Goal: Contribute content: Contribute content

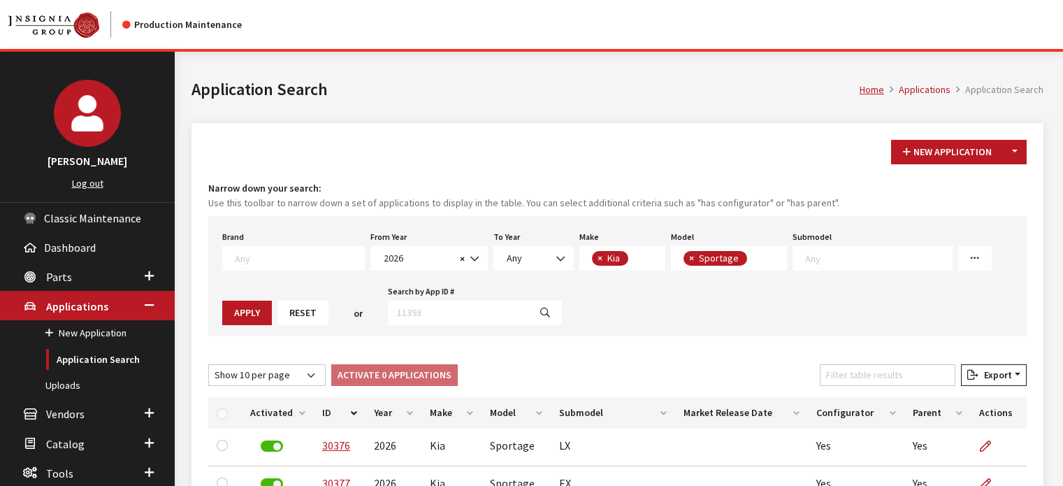
select select "2026"
select select "31"
select select "393"
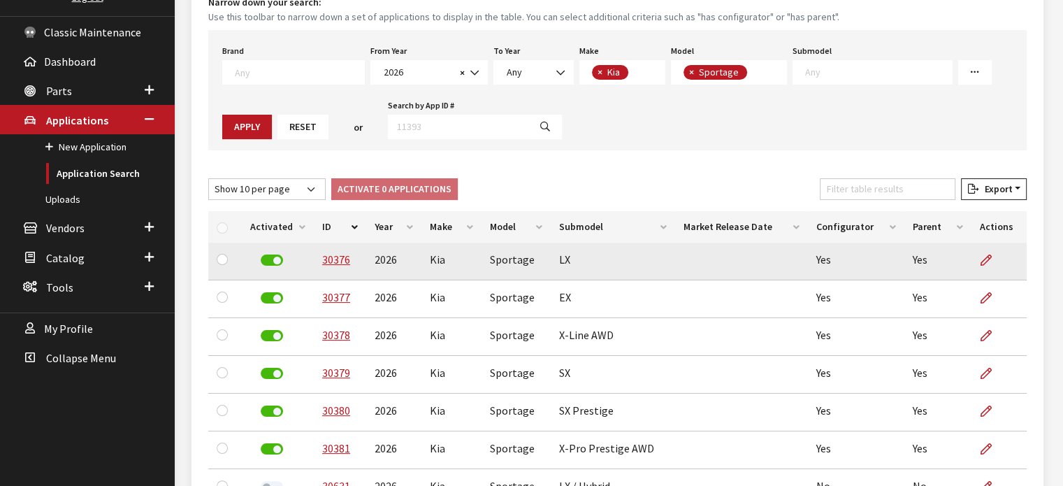
scroll to position [210, 0]
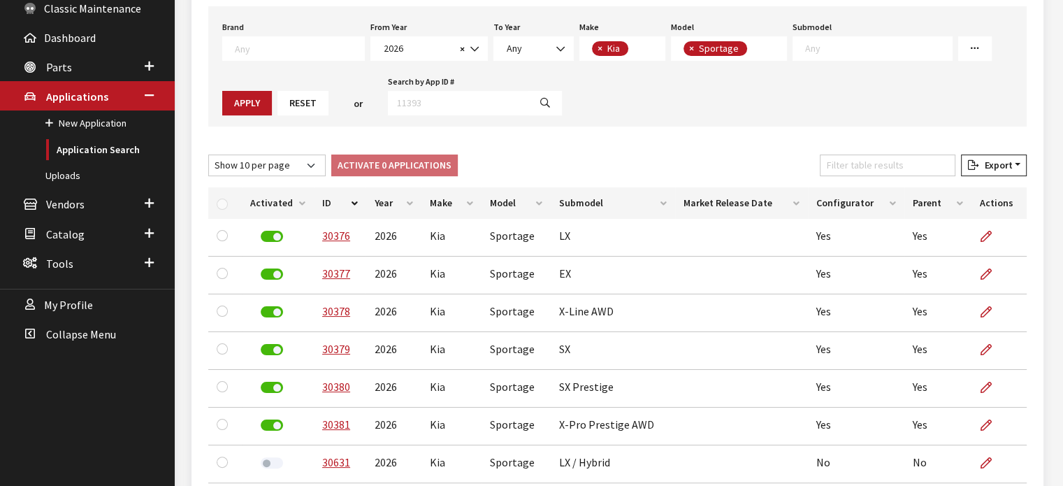
click at [326, 204] on th "ID" at bounding box center [340, 202] width 52 height 31
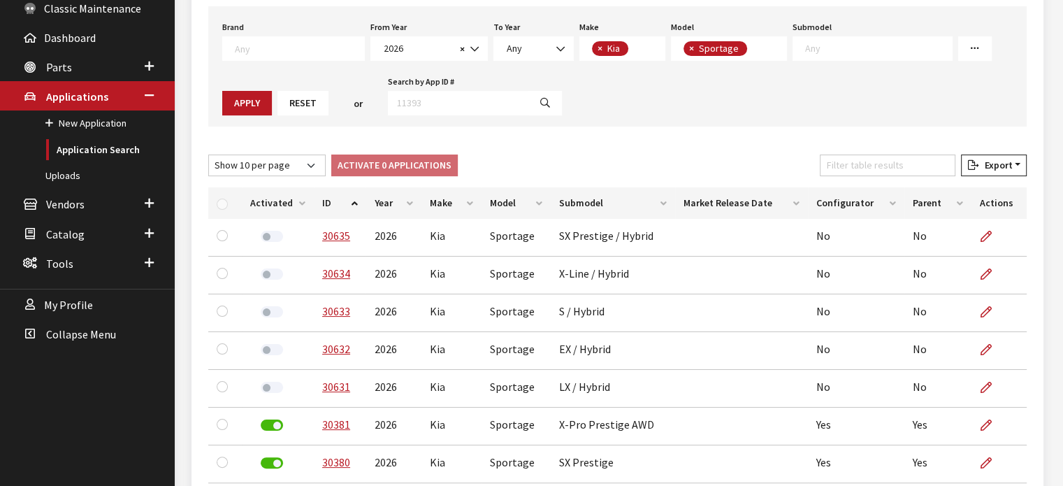
click at [344, 198] on th "ID" at bounding box center [340, 202] width 52 height 31
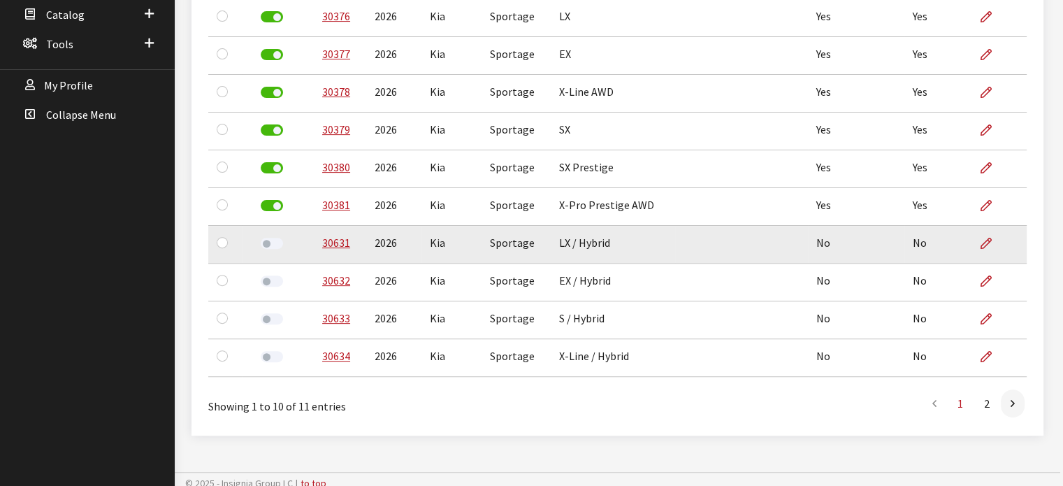
scroll to position [437, 0]
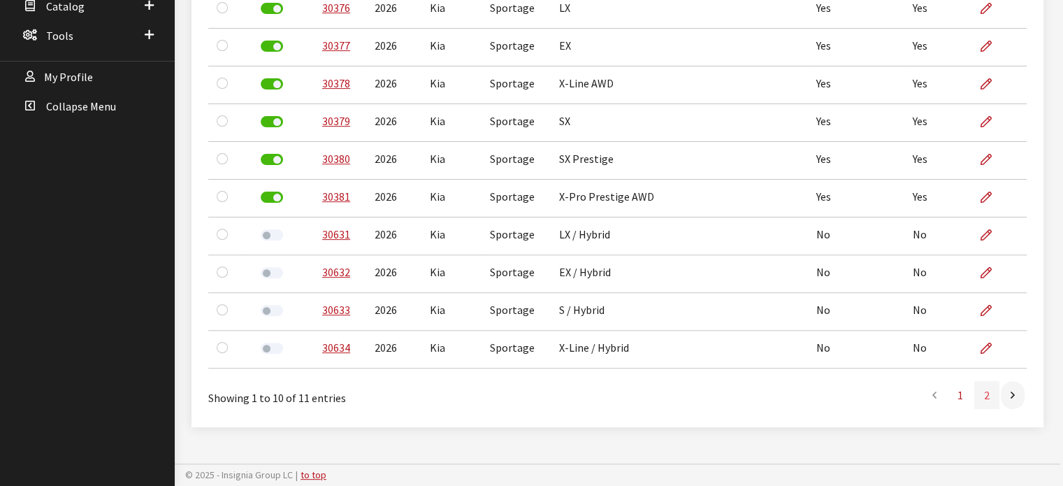
click at [996, 396] on link "2" at bounding box center [986, 395] width 25 height 28
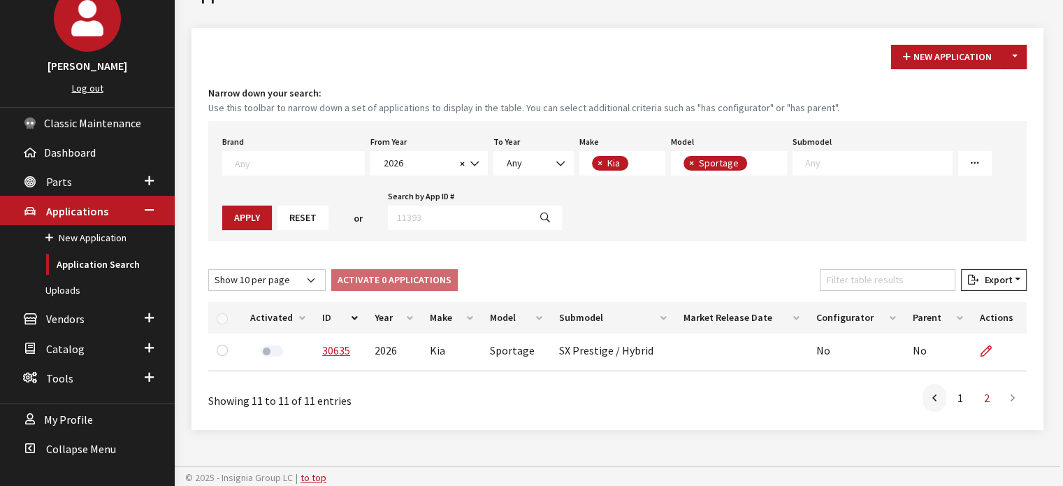
click at [262, 354] on label at bounding box center [272, 350] width 22 height 11
click at [950, 400] on link "1" at bounding box center [959, 398] width 25 height 28
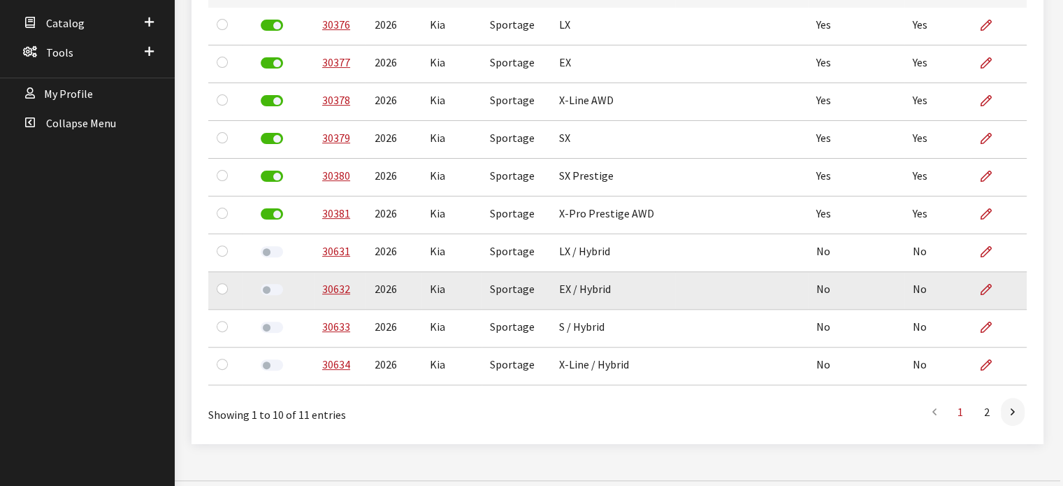
scroll to position [436, 0]
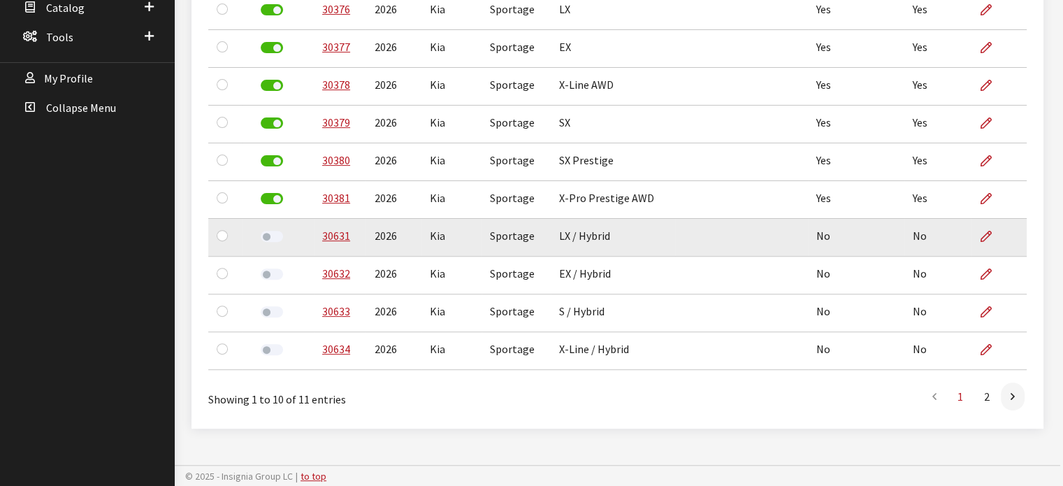
click at [277, 242] on div at bounding box center [271, 237] width 43 height 20
click at [275, 242] on div at bounding box center [271, 237] width 43 height 20
click at [274, 236] on label at bounding box center [272, 236] width 22 height 11
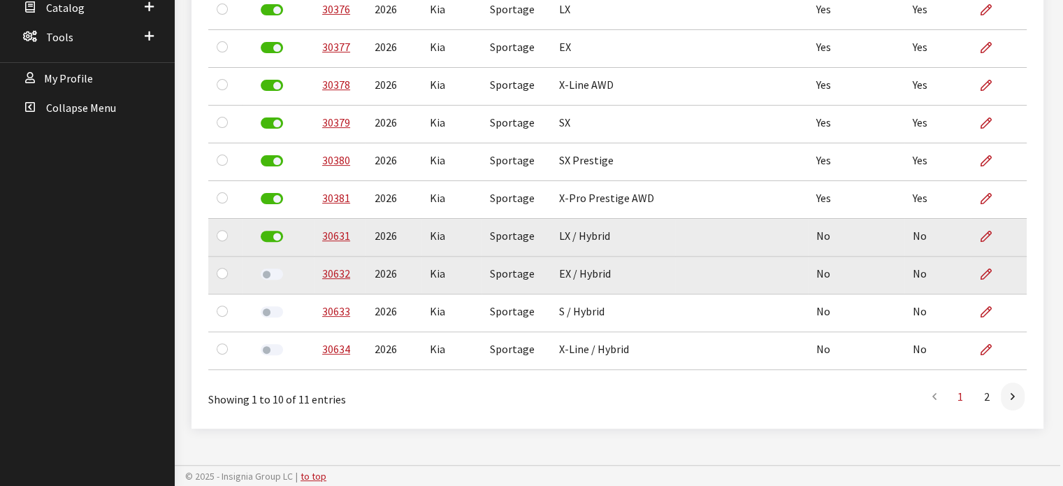
click at [268, 275] on label at bounding box center [272, 273] width 22 height 11
drag, startPoint x: 261, startPoint y: 310, endPoint x: 277, endPoint y: 323, distance: 20.3
click at [262, 309] on label at bounding box center [272, 311] width 22 height 11
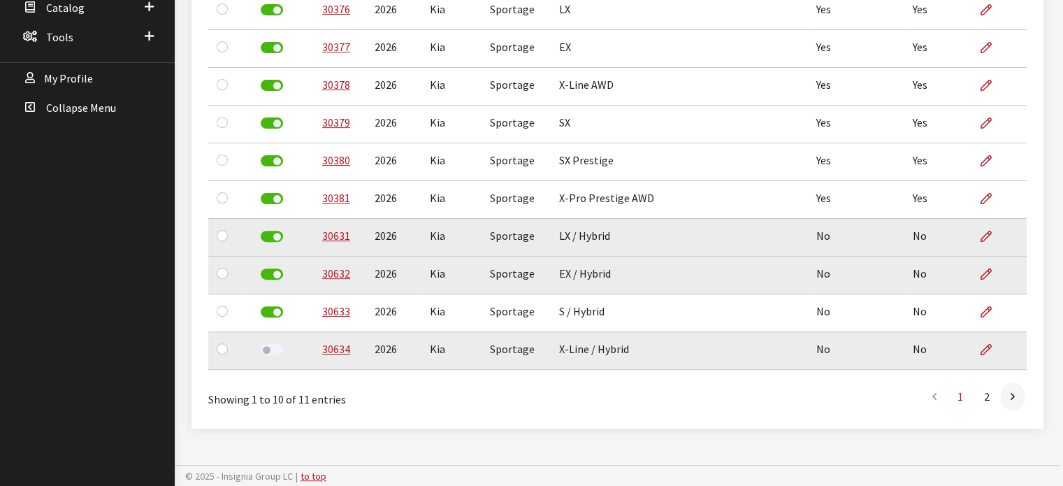
click at [274, 351] on label at bounding box center [272, 349] width 22 height 11
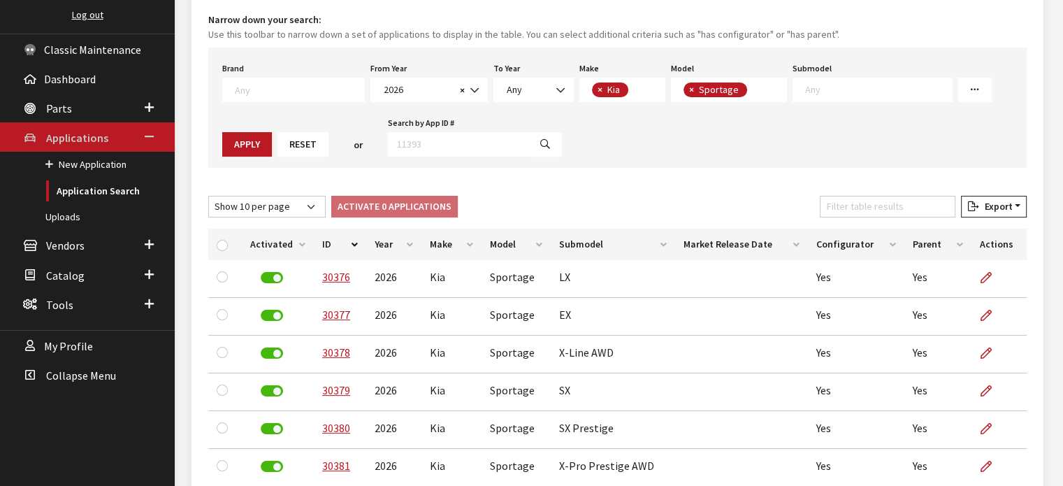
scroll to position [157, 0]
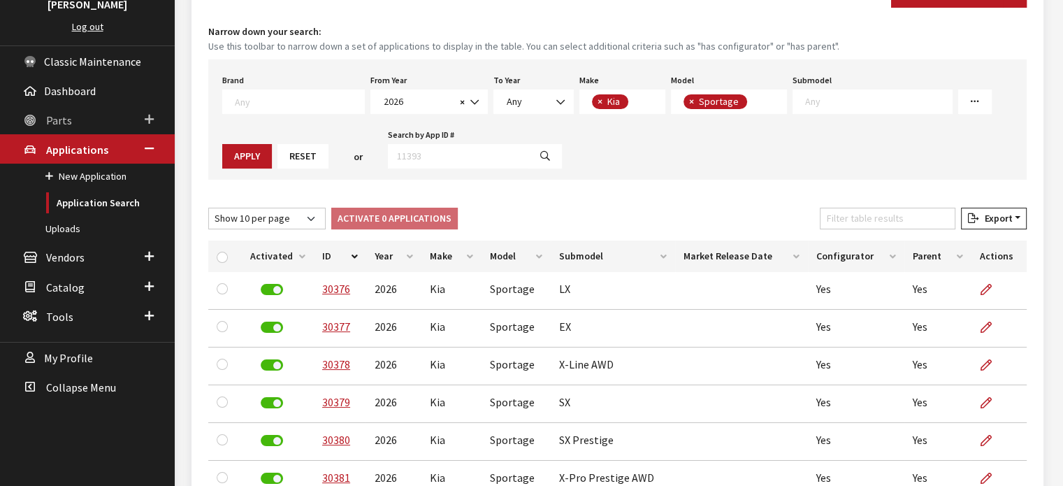
click at [59, 114] on span "Parts" at bounding box center [59, 120] width 26 height 14
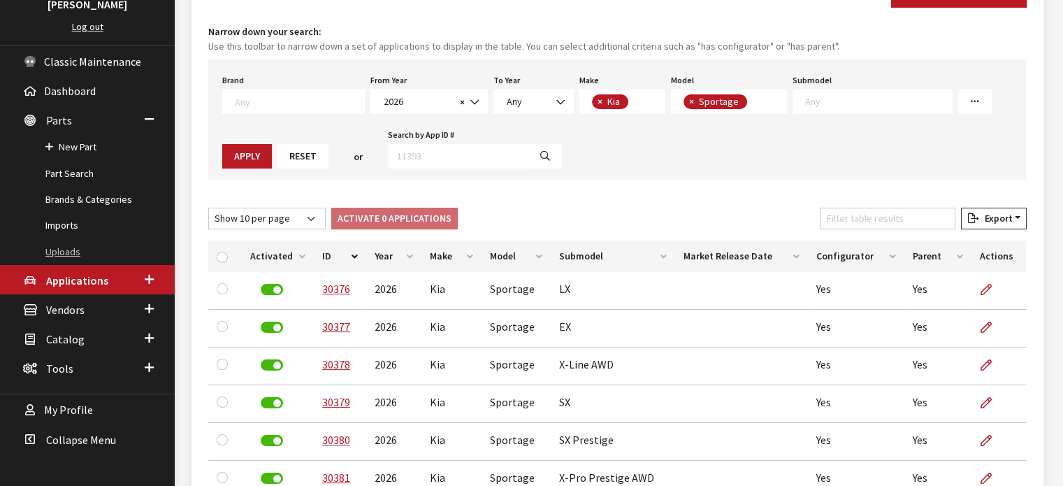
click at [73, 256] on link "Uploads" at bounding box center [87, 252] width 175 height 26
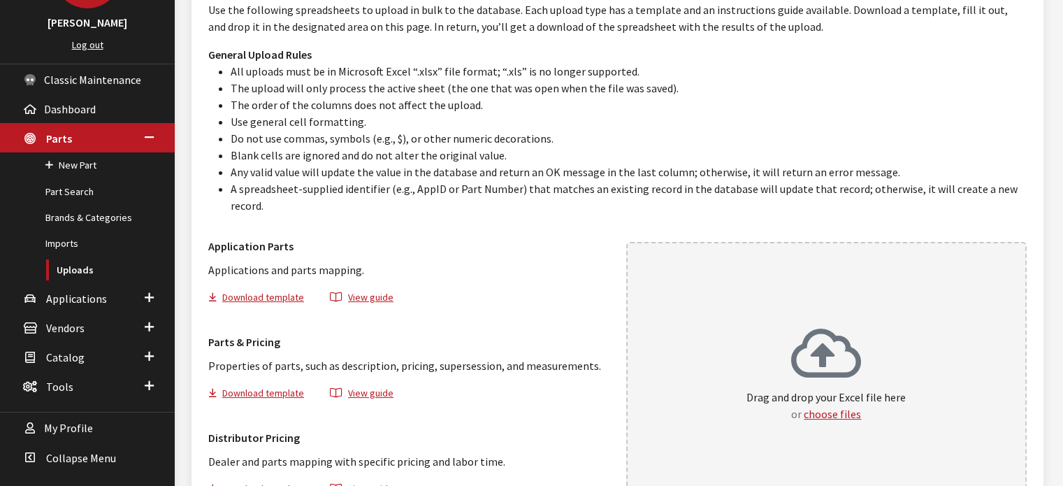
scroll to position [140, 0]
click at [845, 326] on icon at bounding box center [826, 354] width 70 height 56
click at [110, 183] on link "Part Search" at bounding box center [87, 190] width 175 height 26
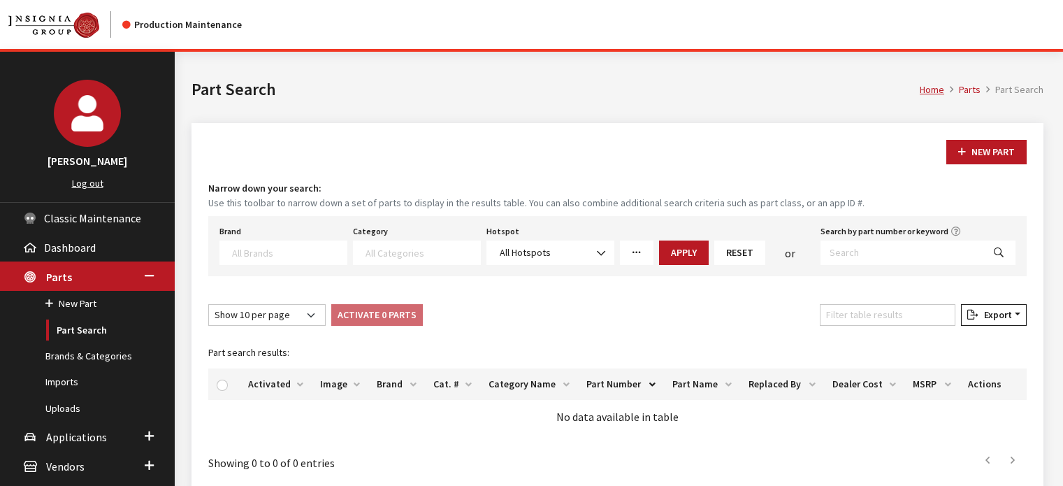
select select
click at [886, 245] on input "Search by part number or keyword" at bounding box center [901, 252] width 162 height 24
type input "DWF62 AU002"
select select
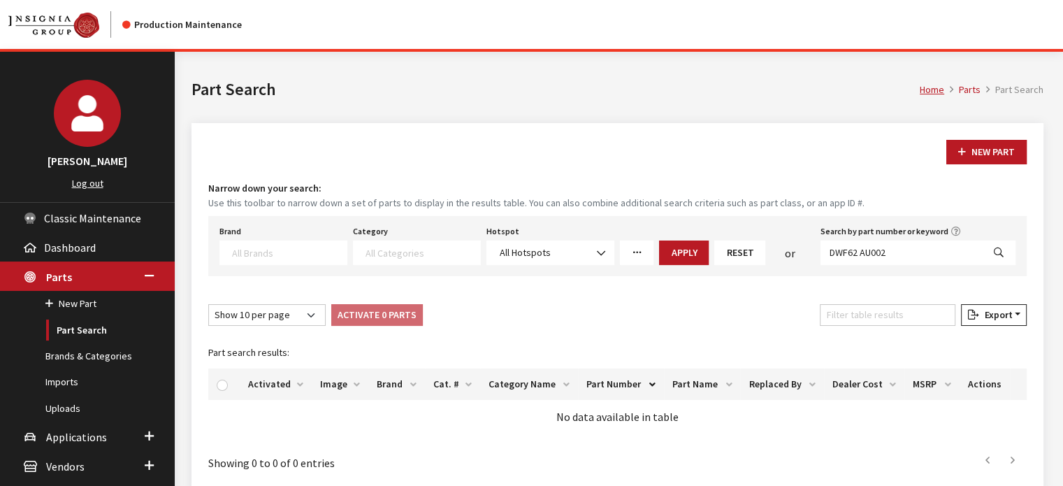
select select
click at [995, 161] on button "New Part" at bounding box center [986, 152] width 80 height 24
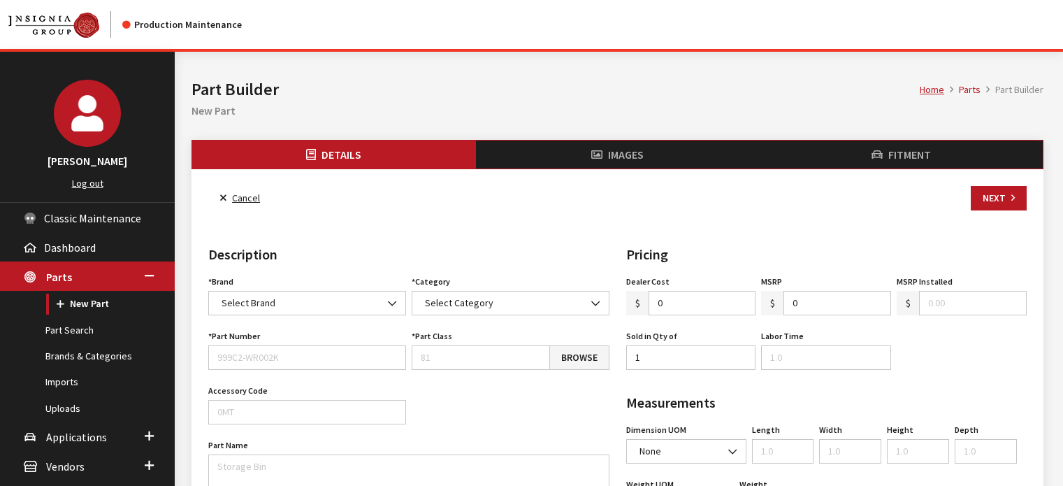
select select
click at [310, 310] on span "Select Brand" at bounding box center [307, 303] width 198 height 24
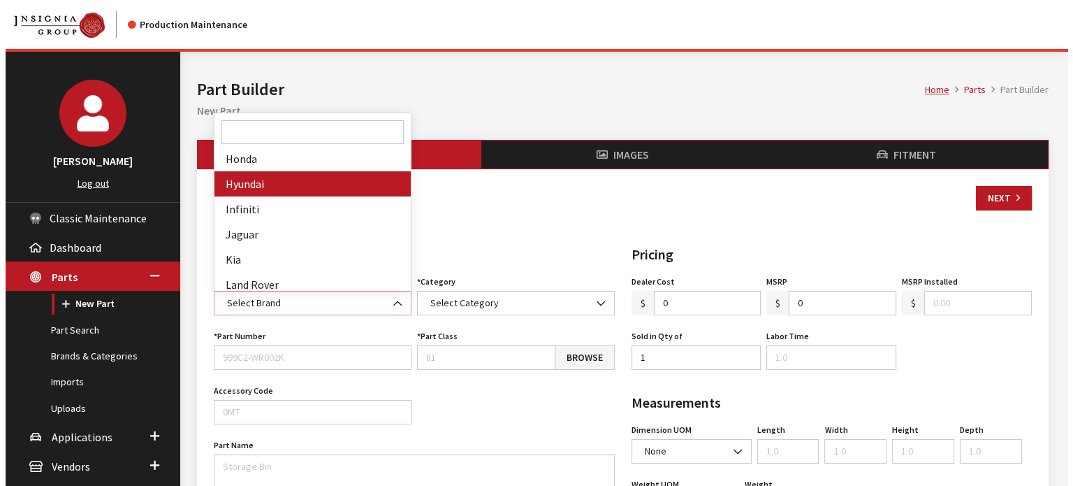
scroll to position [279, 0]
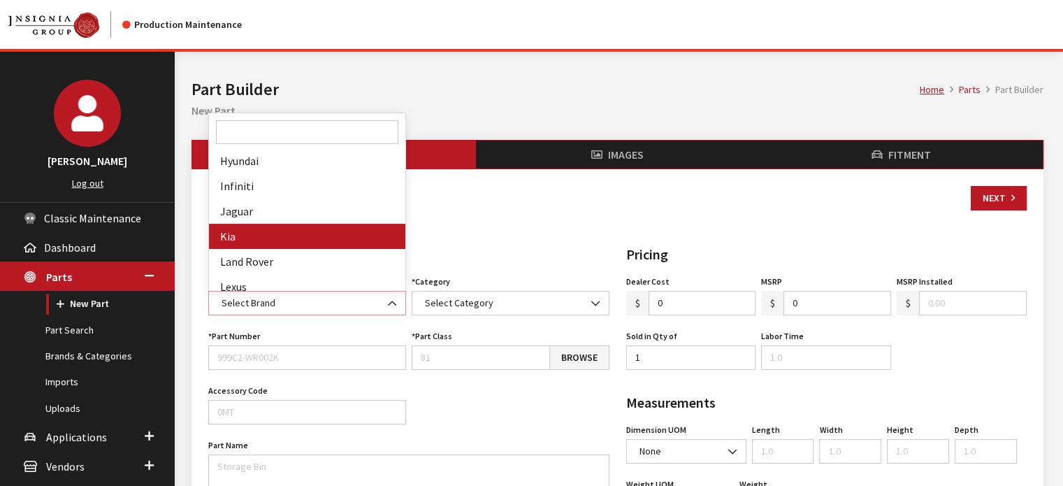
select select "58"
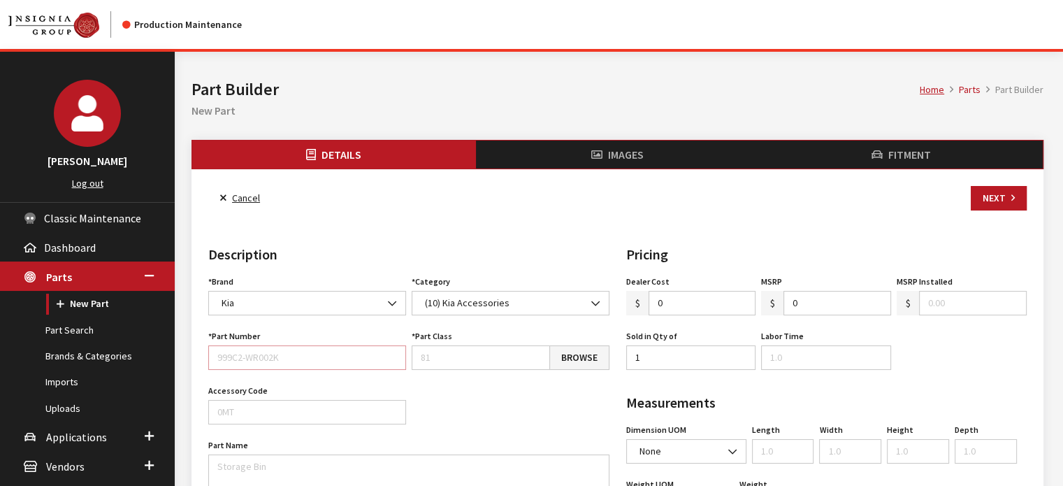
click at [250, 355] on input "Part Number" at bounding box center [307, 357] width 198 height 24
paste input "DWF62 AU002"
type input "DWF62 AU002"
click at [584, 360] on link "Browse" at bounding box center [579, 357] width 60 height 24
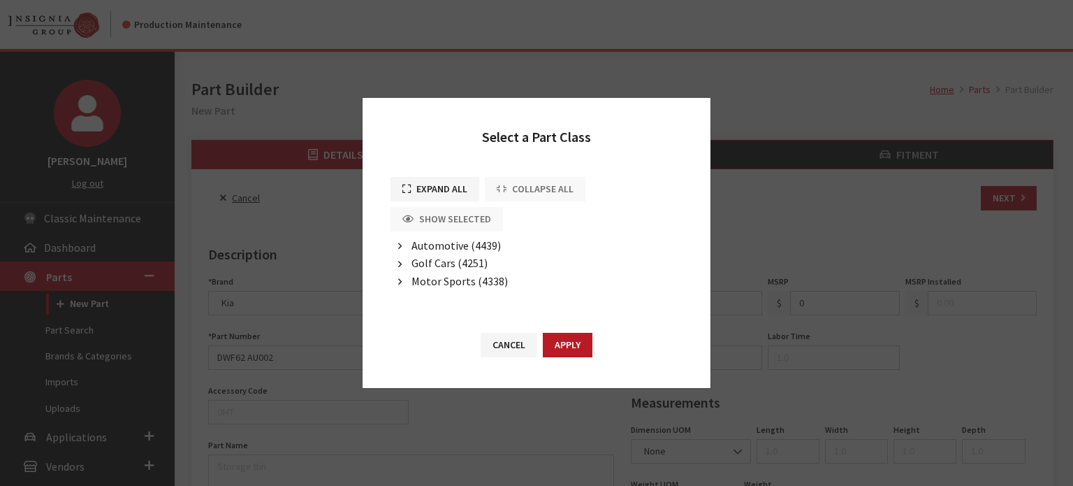
click at [472, 247] on span "Automotive (4439)" at bounding box center [456, 245] width 89 height 14
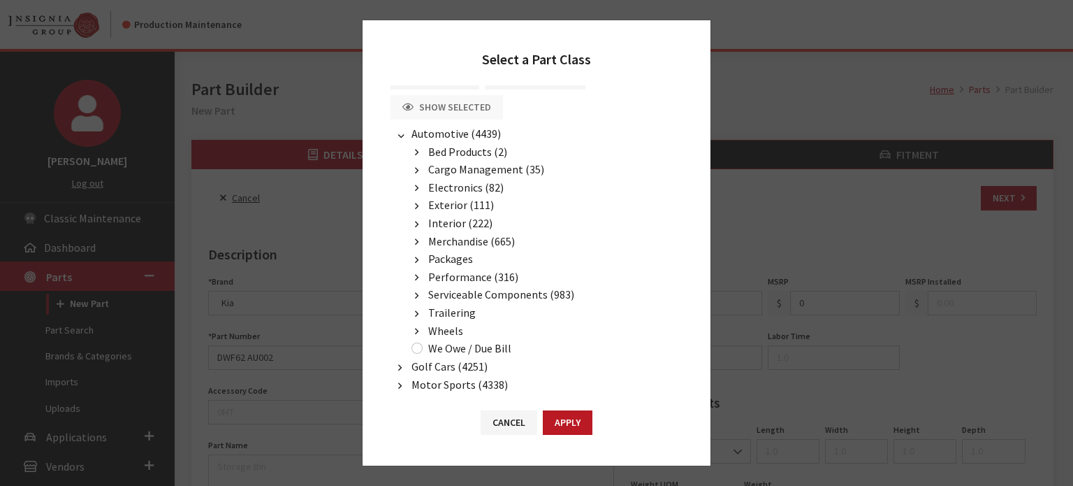
scroll to position [53, 0]
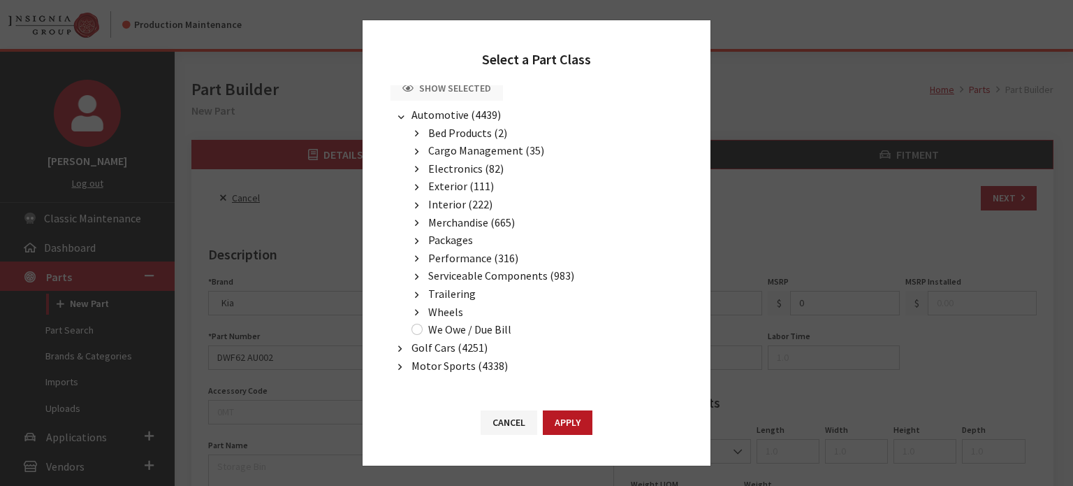
click at [458, 202] on span "Interior (222)" at bounding box center [460, 204] width 64 height 14
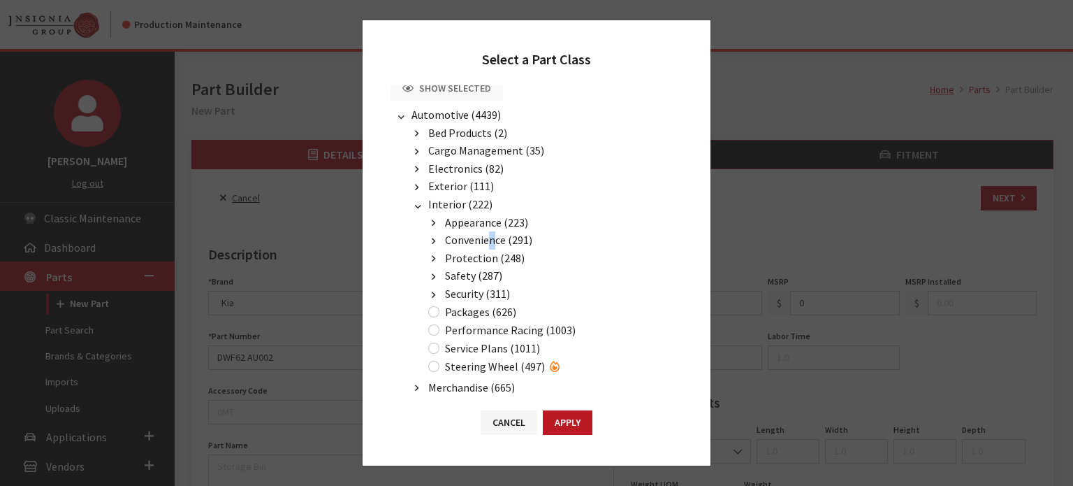
click at [492, 240] on span "Convenience (291)" at bounding box center [488, 240] width 87 height 14
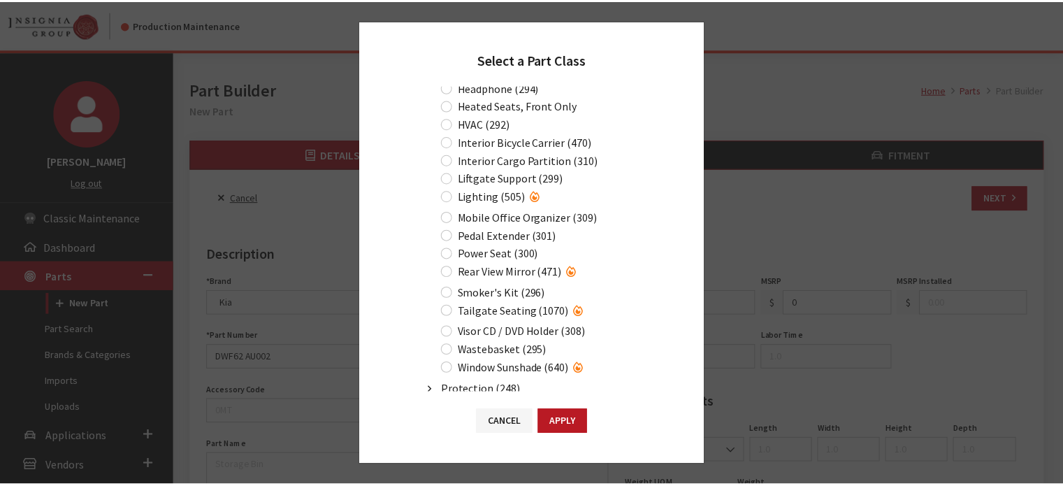
scroll to position [333, 0]
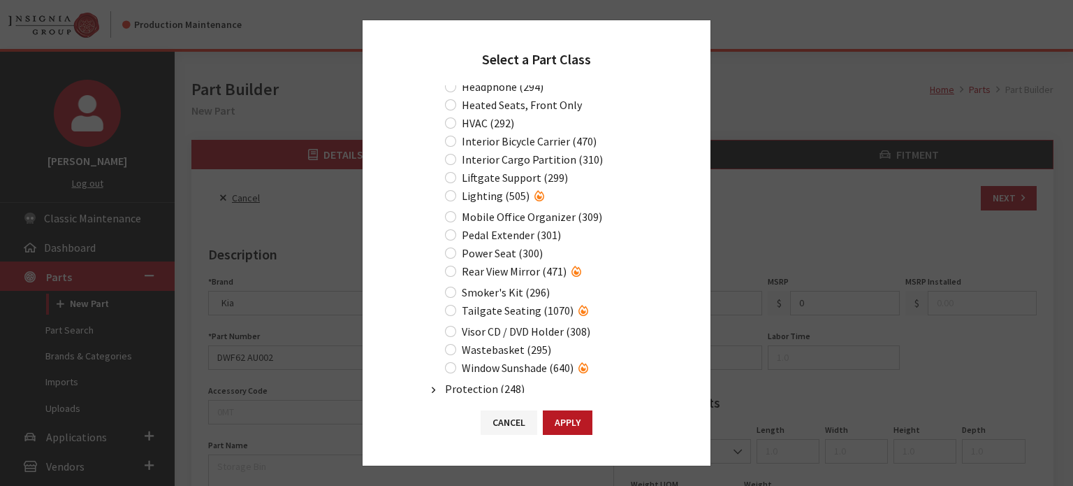
click at [538, 267] on label "Rear View Mirror (471)" at bounding box center [514, 271] width 105 height 17
click at [456, 267] on input "Rear View Mirror (471)" at bounding box center [450, 270] width 11 height 11
radio input "true"
click at [582, 421] on button "Apply" at bounding box center [568, 422] width 50 height 24
type input "471"
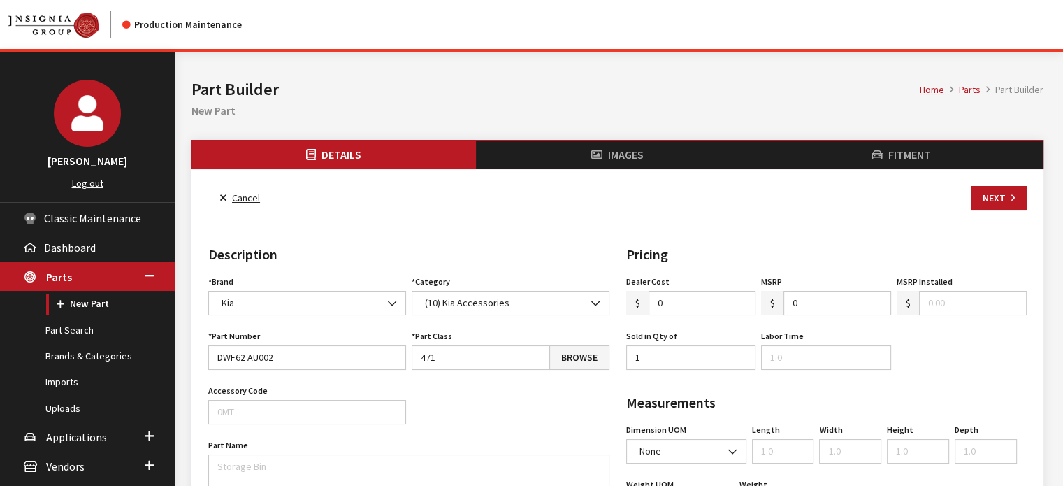
click at [824, 307] on input "0" at bounding box center [837, 303] width 108 height 24
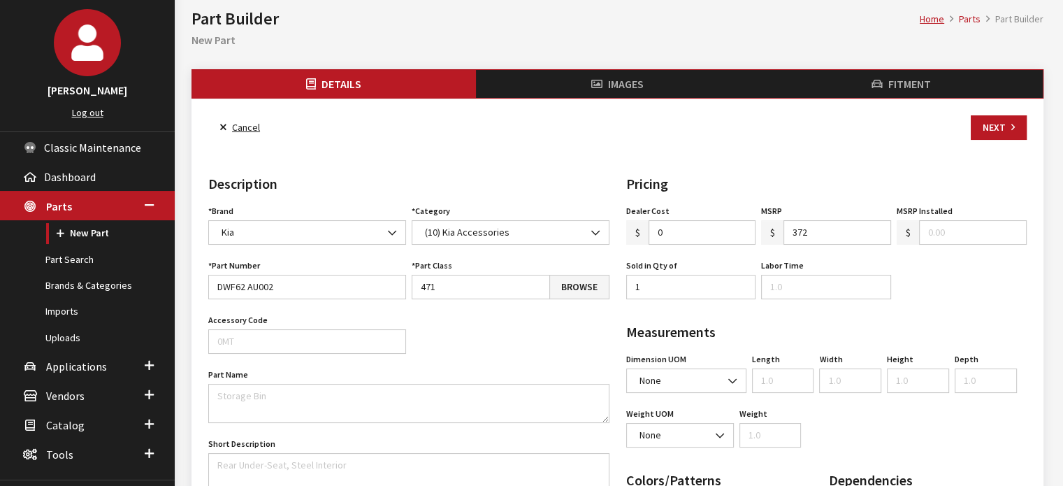
scroll to position [140, 0]
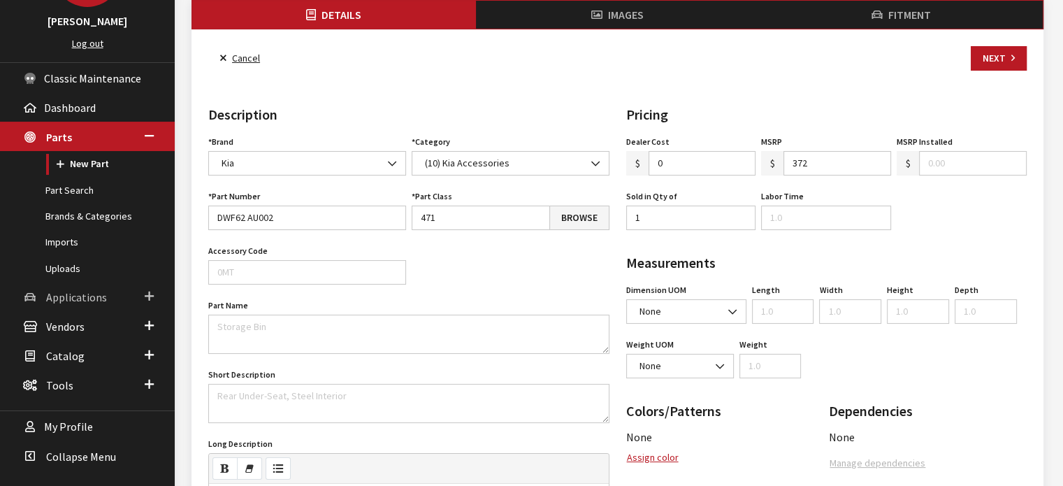
type input "372.00"
click at [310, 322] on textarea "Part Name" at bounding box center [408, 333] width 401 height 39
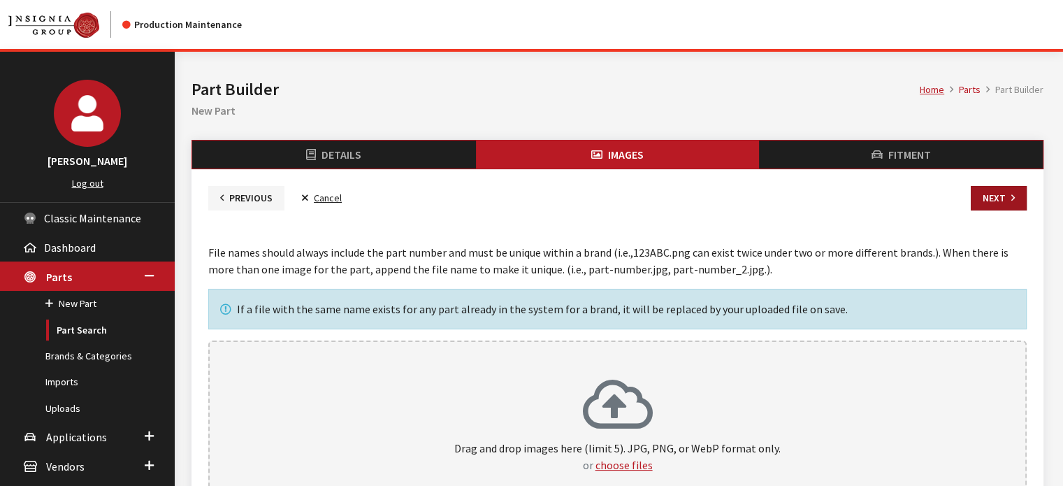
click at [991, 193] on button "Next" at bounding box center [998, 198] width 56 height 24
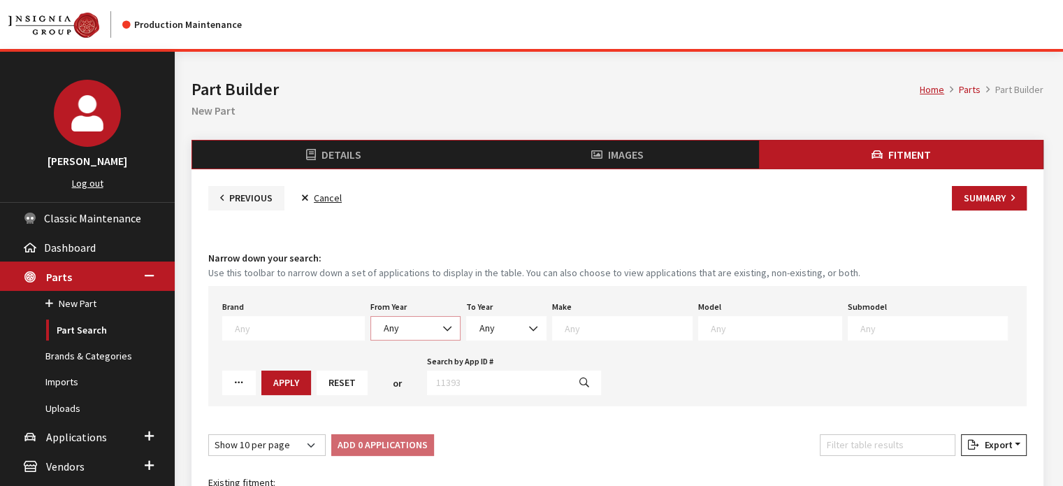
click at [436, 335] on span at bounding box center [448, 329] width 24 height 24
click at [423, 304] on div "From Year Any Any" at bounding box center [416, 318] width 96 height 43
click at [419, 330] on span "Any" at bounding box center [415, 328] width 72 height 15
drag, startPoint x: 411, startPoint y: 333, endPoint x: 397, endPoint y: 333, distance: 14.0
click at [411, 333] on span "Any" at bounding box center [415, 328] width 72 height 15
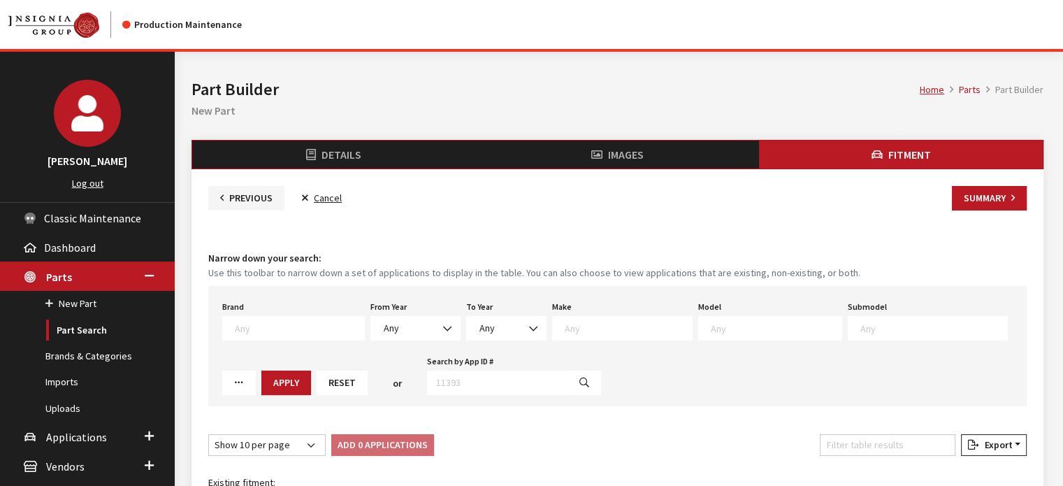
click at [296, 330] on textarea "Search" at bounding box center [299, 327] width 129 height 13
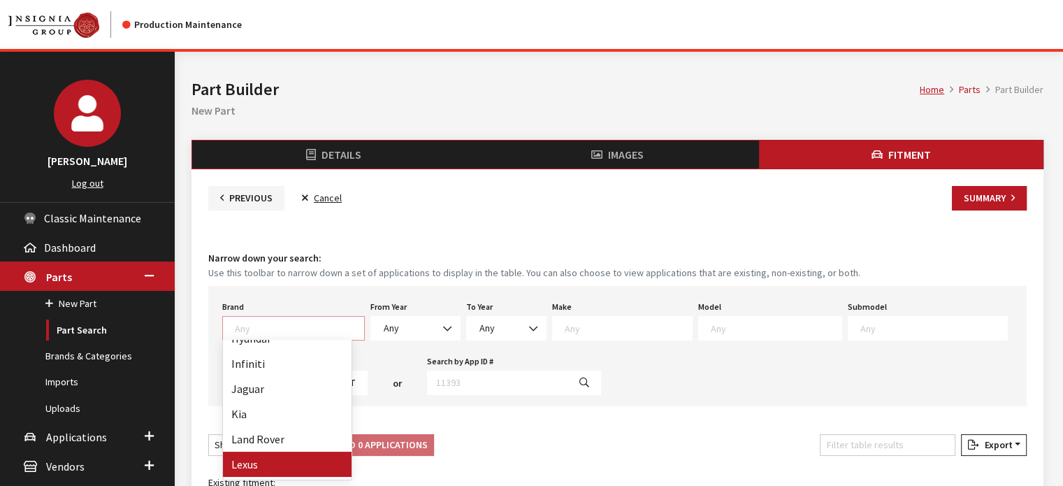
scroll to position [210, 0]
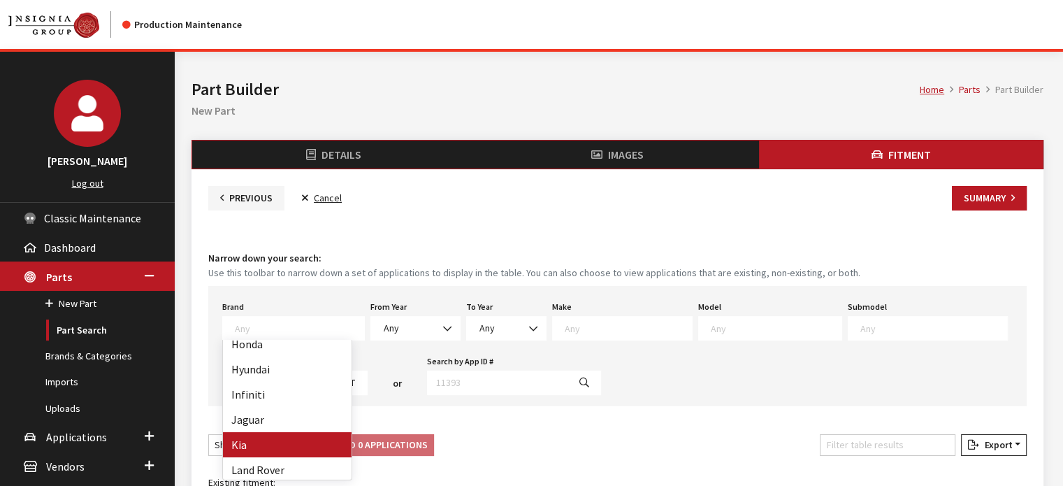
select select "58"
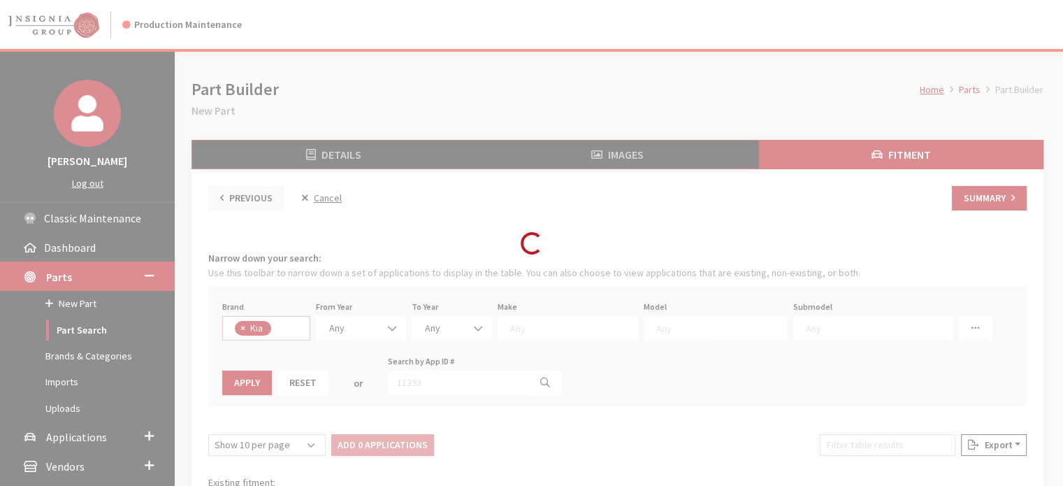
select select
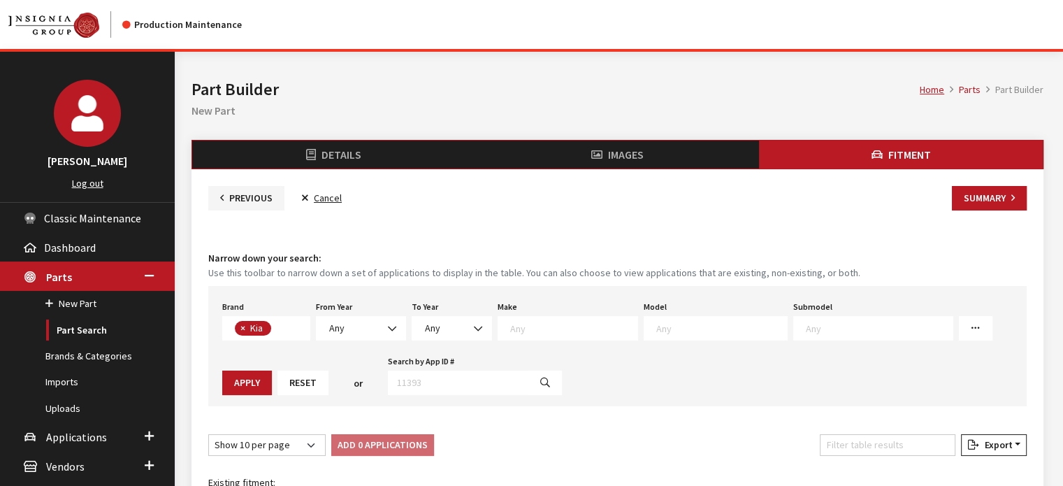
click at [365, 311] on div "From Year 2026 2025 2024 2023 2022 2021 2020 2019 2018 2017 2016 2015 2014 2013…" at bounding box center [361, 318] width 96 height 43
click at [364, 314] on div "From Year 2026 2025 2024 2023 2022 2021 2020 2019 2018 2017 2016 2015 2014 2013…" at bounding box center [361, 318] width 96 height 43
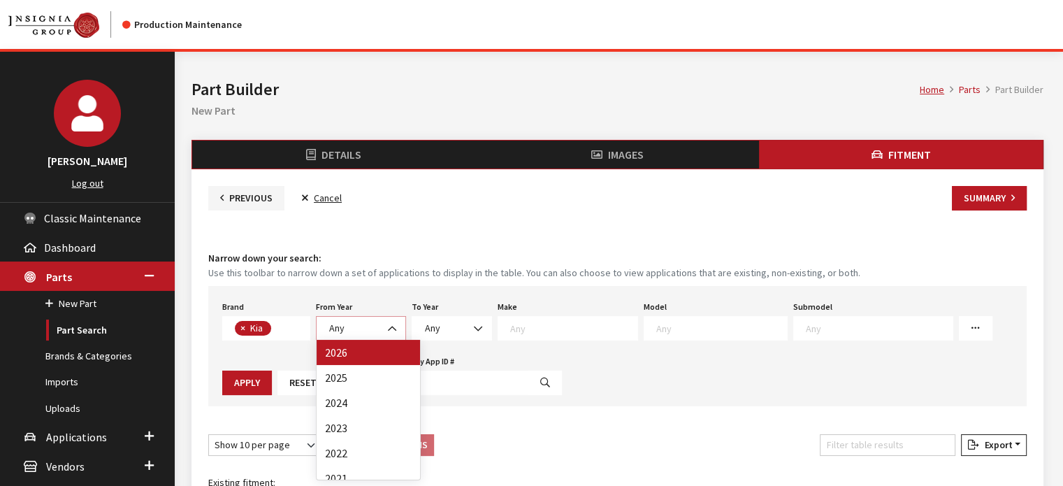
click at [363, 323] on span "Any" at bounding box center [361, 328] width 72 height 15
select select "2026"
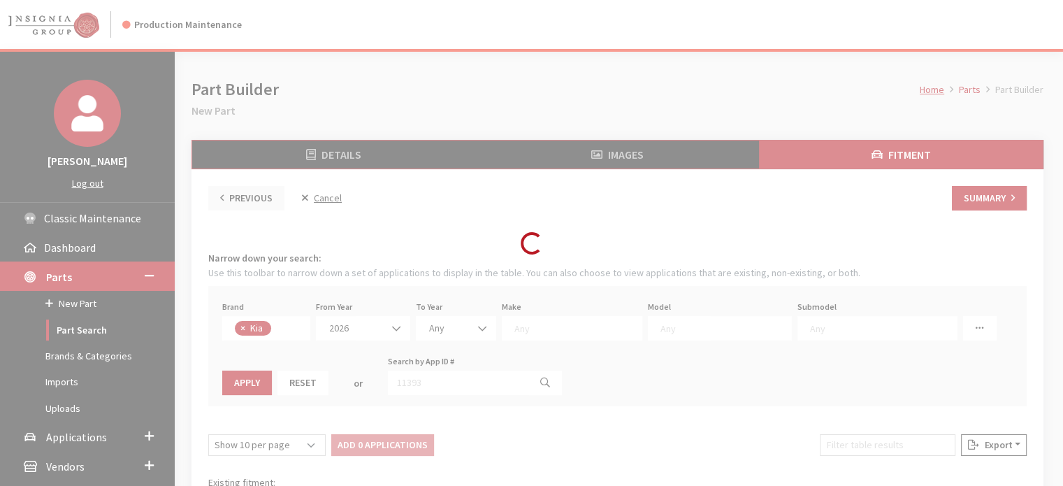
select select
select select "2026"
select select
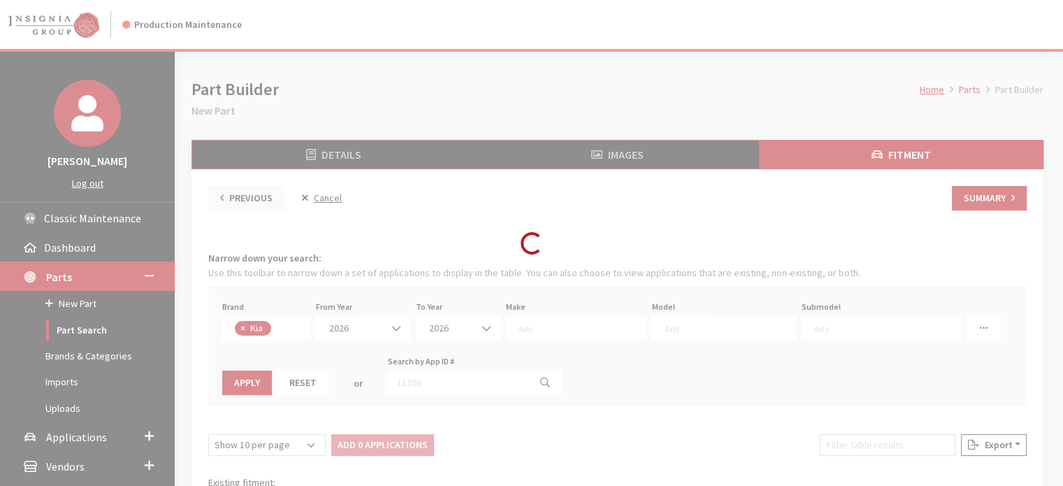
select select
select select "31"
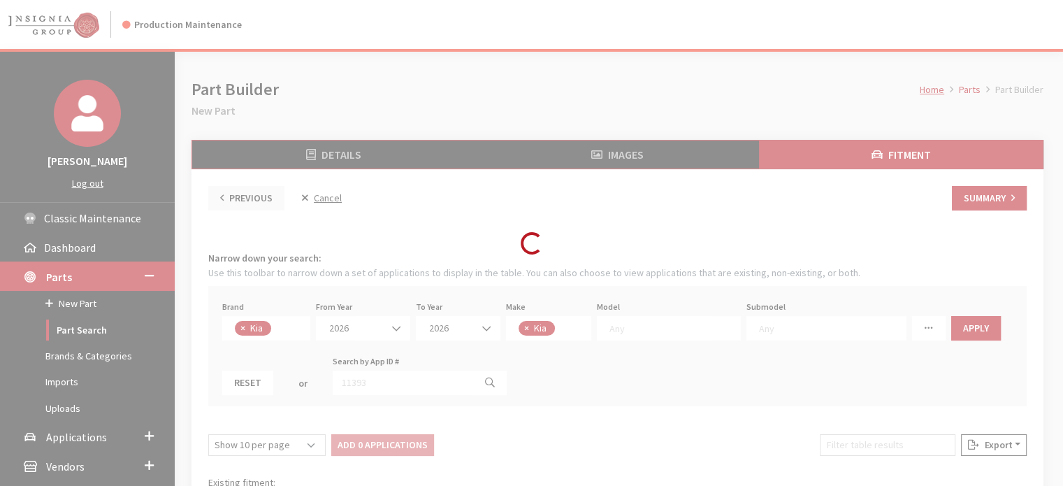
click at [546, 324] on div "Loading..." at bounding box center [531, 243] width 1063 height 486
select select
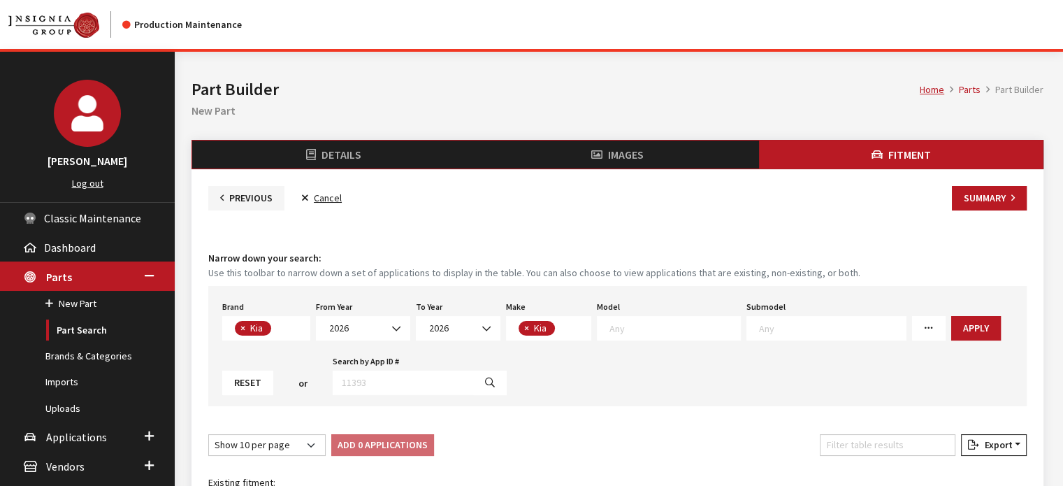
click at [657, 331] on textarea "Search" at bounding box center [674, 327] width 131 height 13
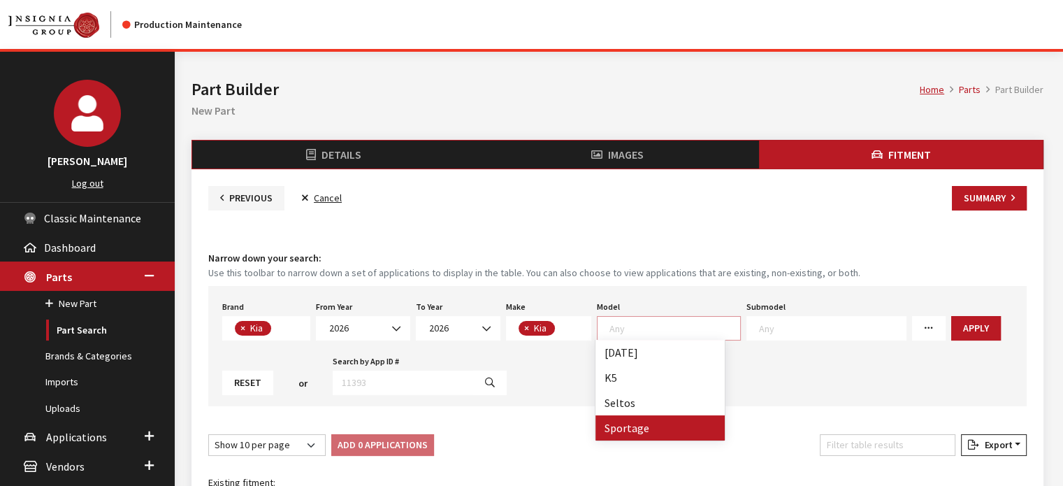
select select "393"
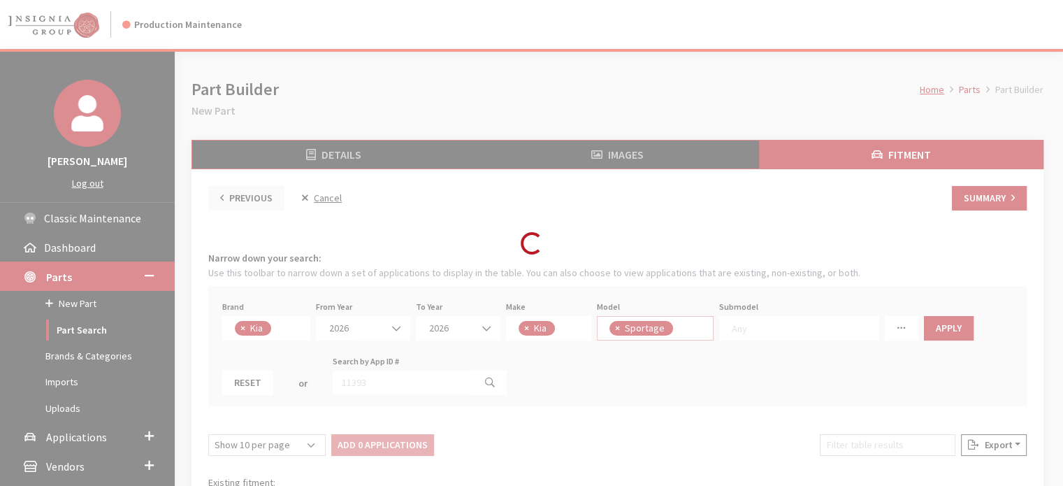
scroll to position [39, 0]
select select
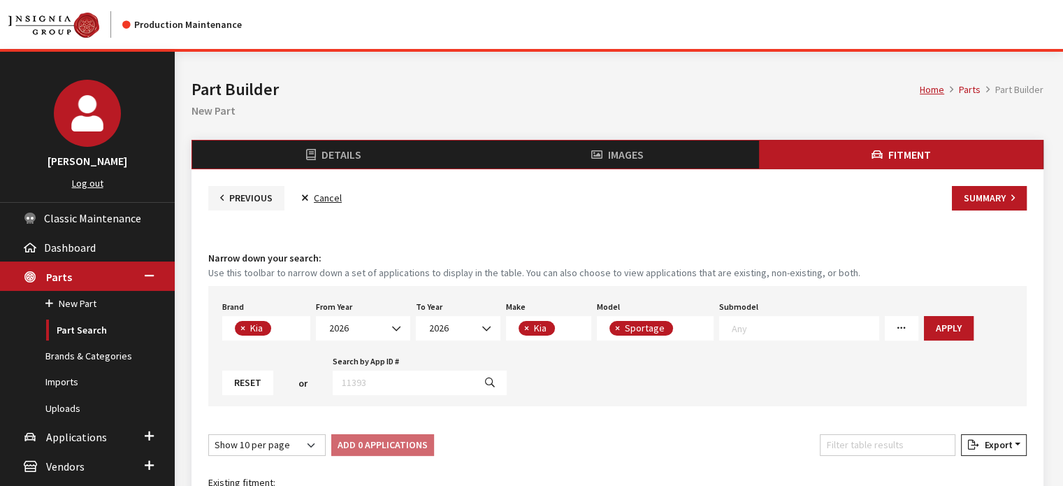
scroll to position [0, 0]
click at [925, 330] on button "Apply" at bounding box center [949, 328] width 50 height 24
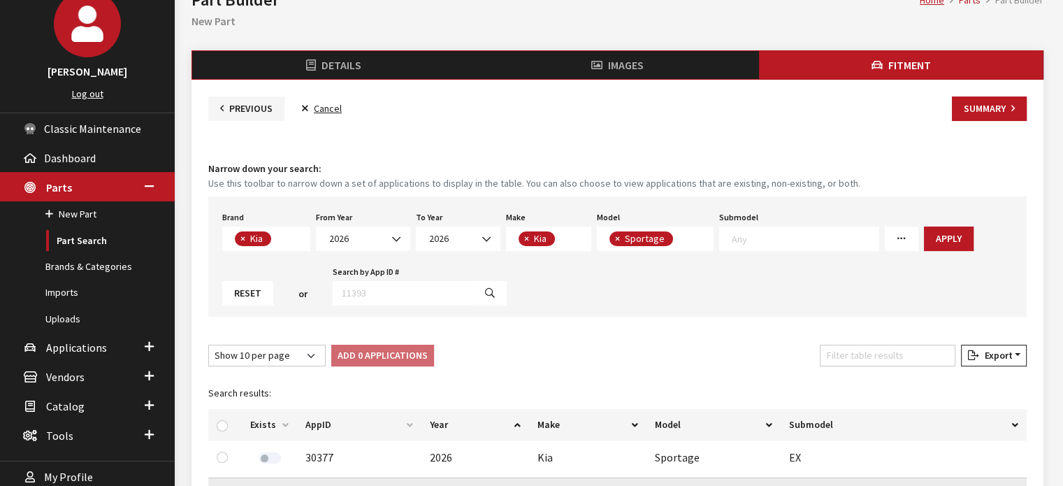
scroll to position [279, 0]
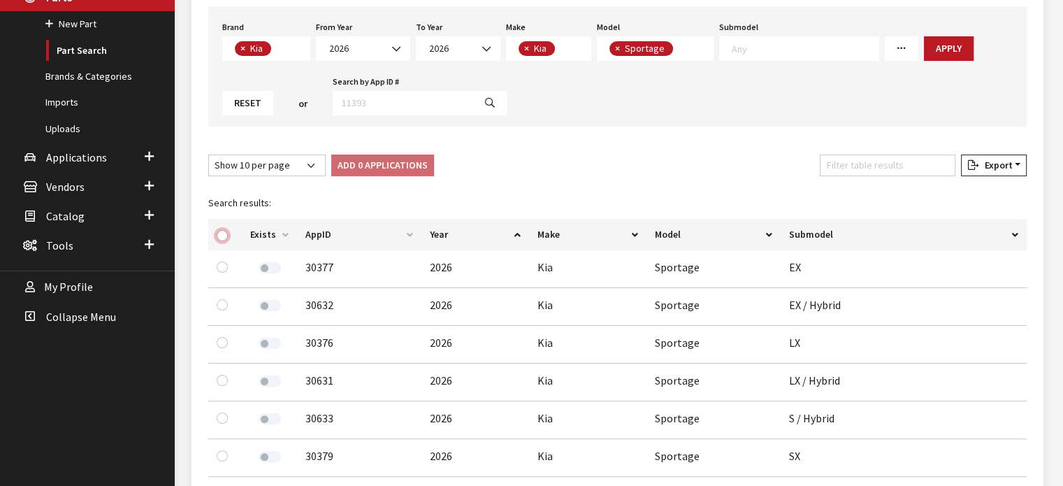
click at [219, 238] on input "checkbox" at bounding box center [222, 235] width 11 height 11
checkbox input "true"
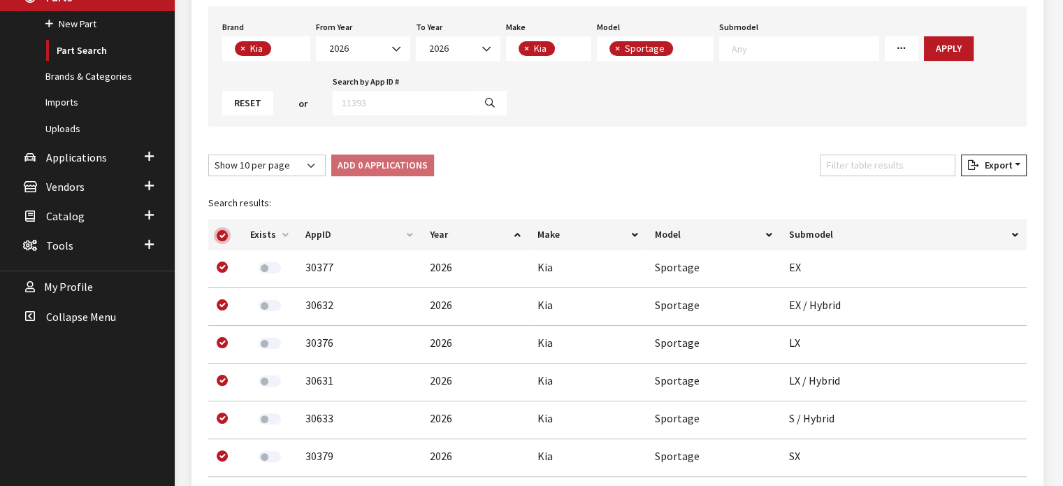
checkbox input "true"
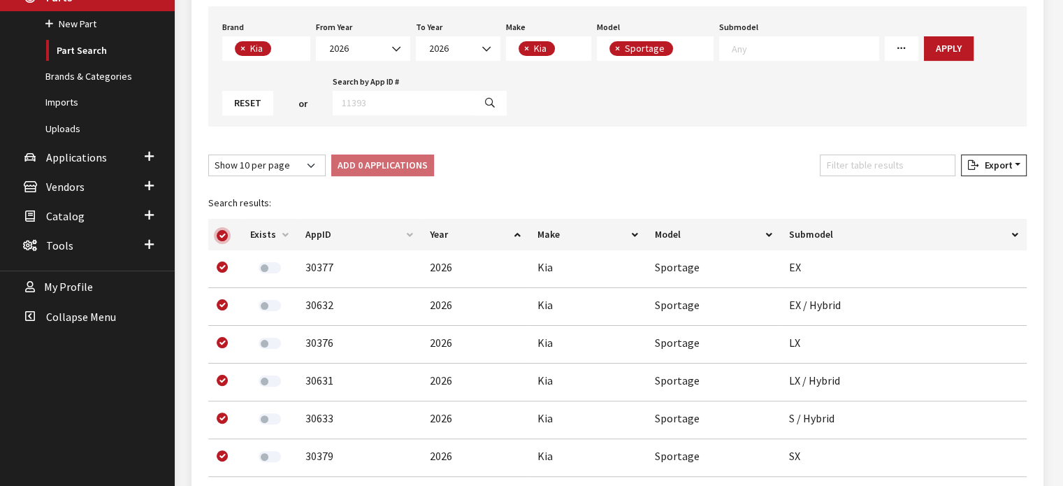
checkbox input "true"
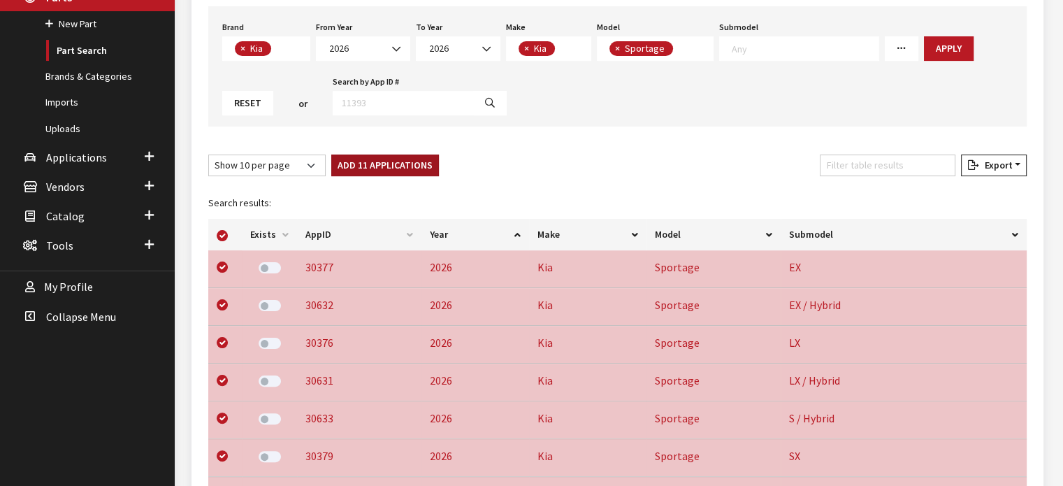
click at [361, 170] on button "Add 11 Applications" at bounding box center [385, 165] width 108 height 22
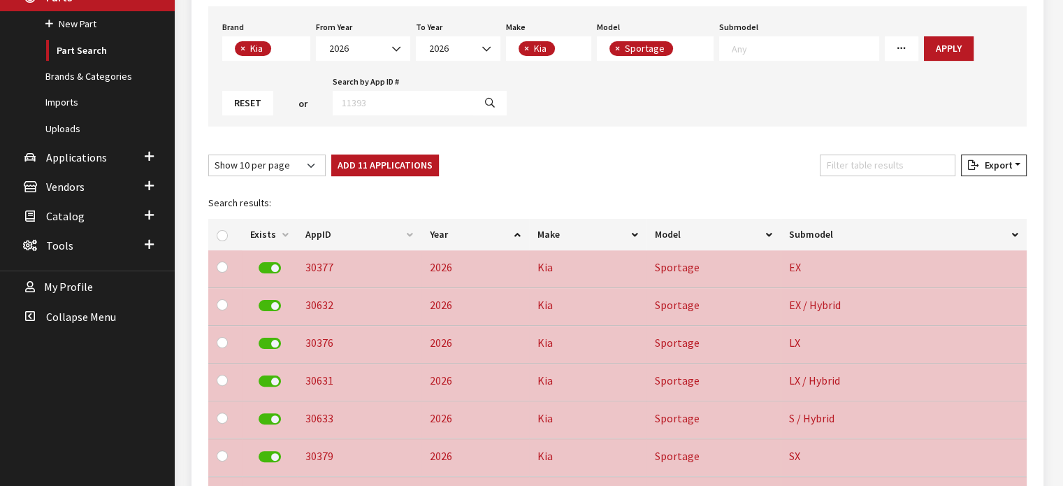
checkbox input "false"
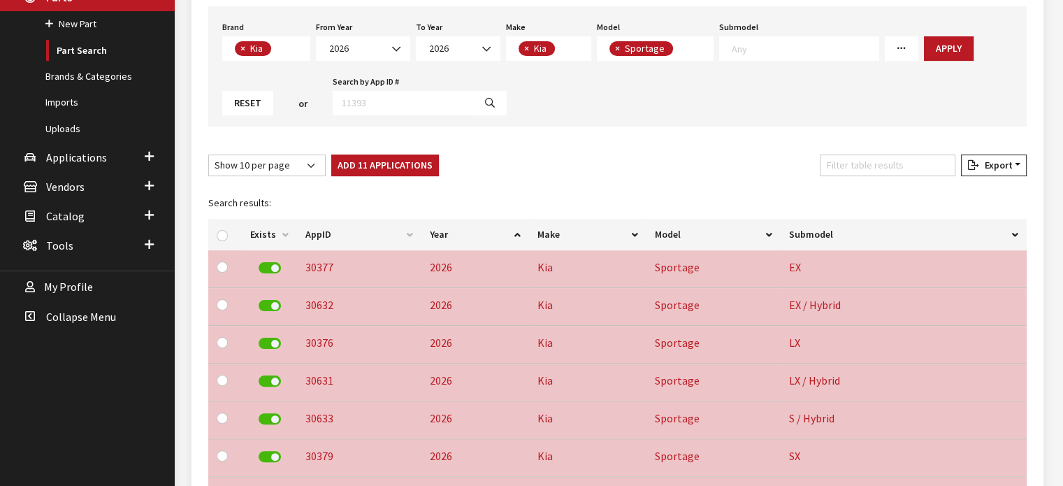
checkbox input "false"
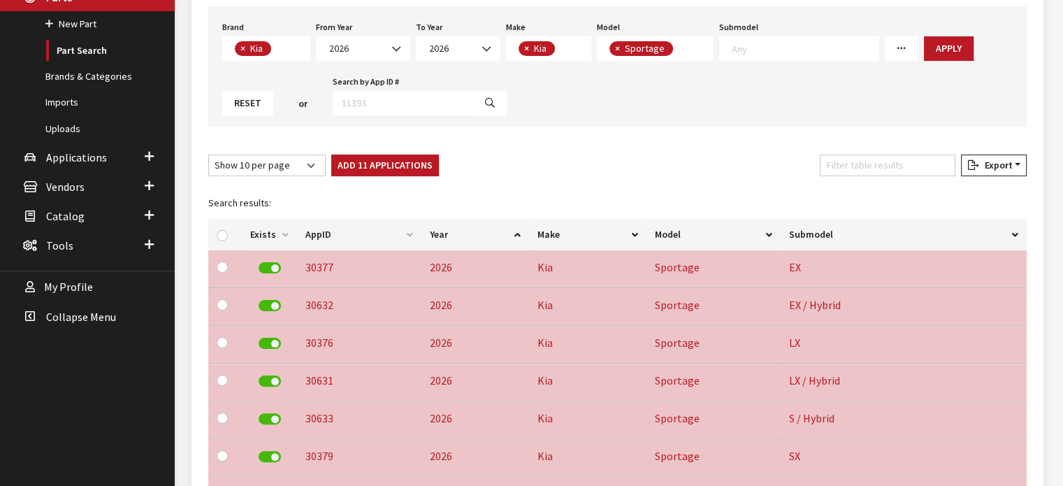
checkbox input "false"
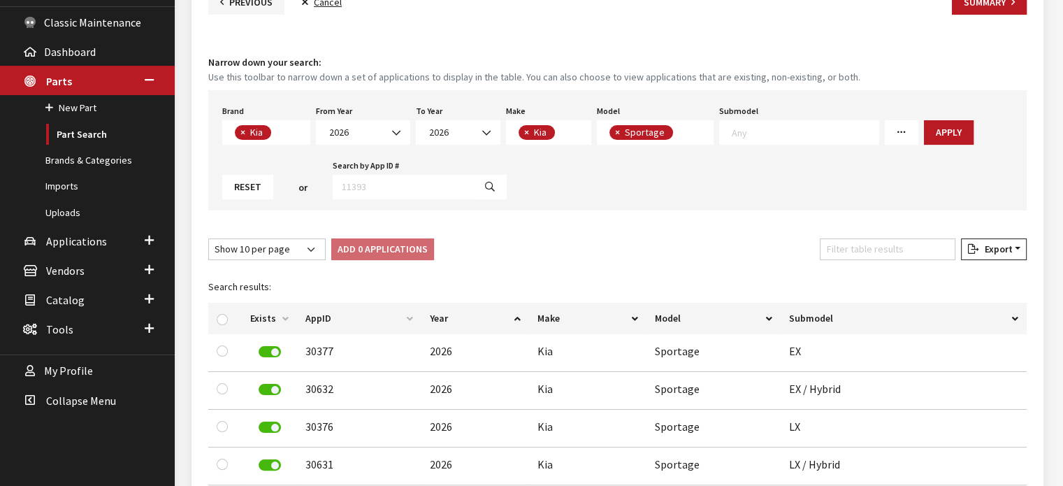
scroll to position [0, 0]
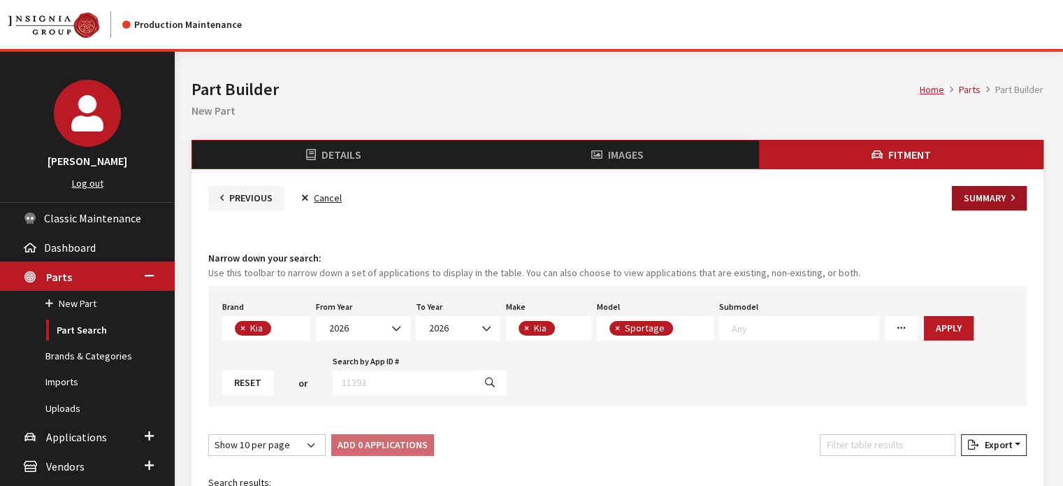
click at [994, 203] on button "Summary" at bounding box center [989, 198] width 75 height 24
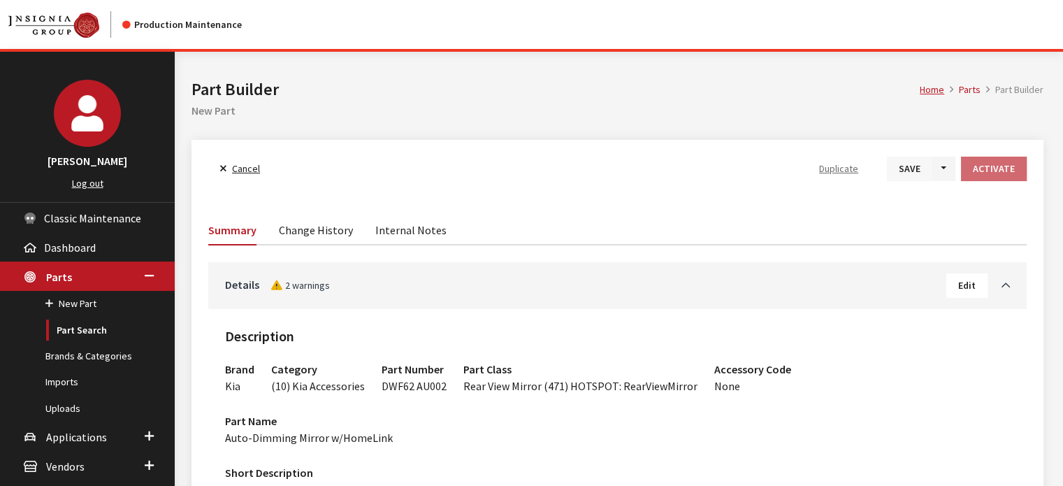
click at [919, 167] on button "Save" at bounding box center [909, 169] width 45 height 24
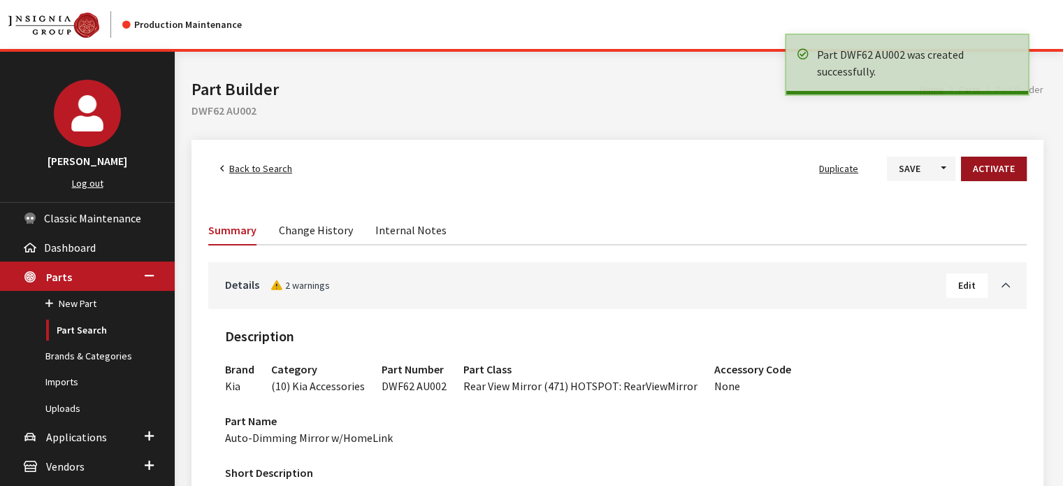
click at [990, 171] on button "Activate" at bounding box center [994, 169] width 66 height 24
